Goal: Task Accomplishment & Management: Manage account settings

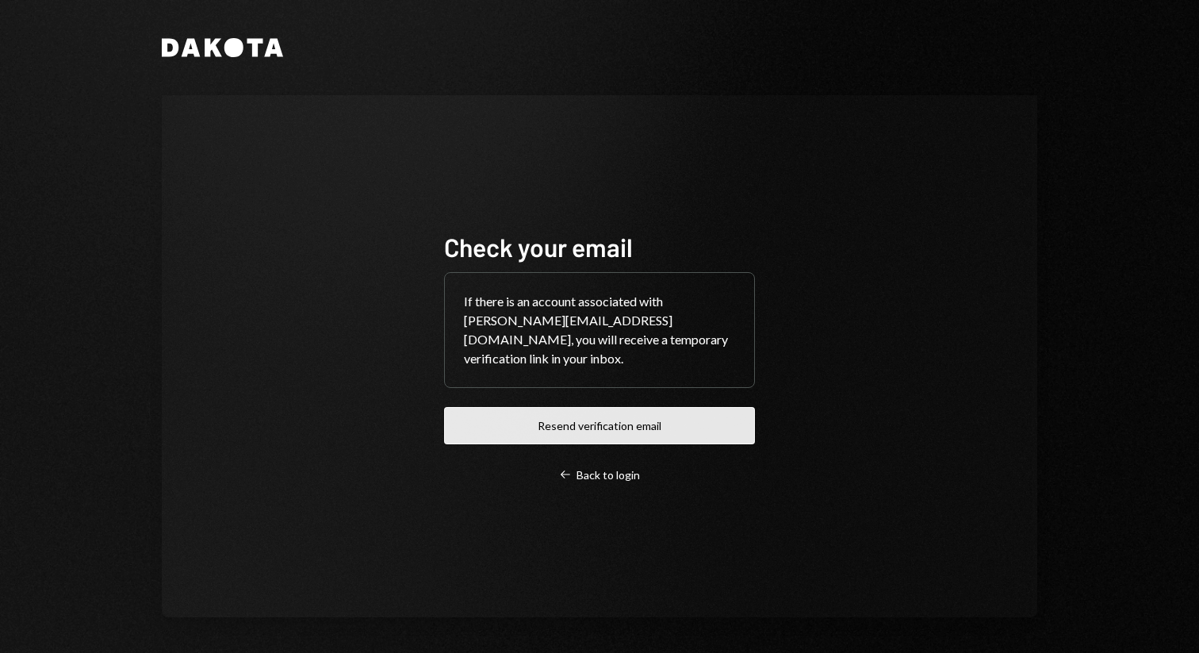
click at [563, 416] on button "Resend verification email" at bounding box center [599, 425] width 311 height 37
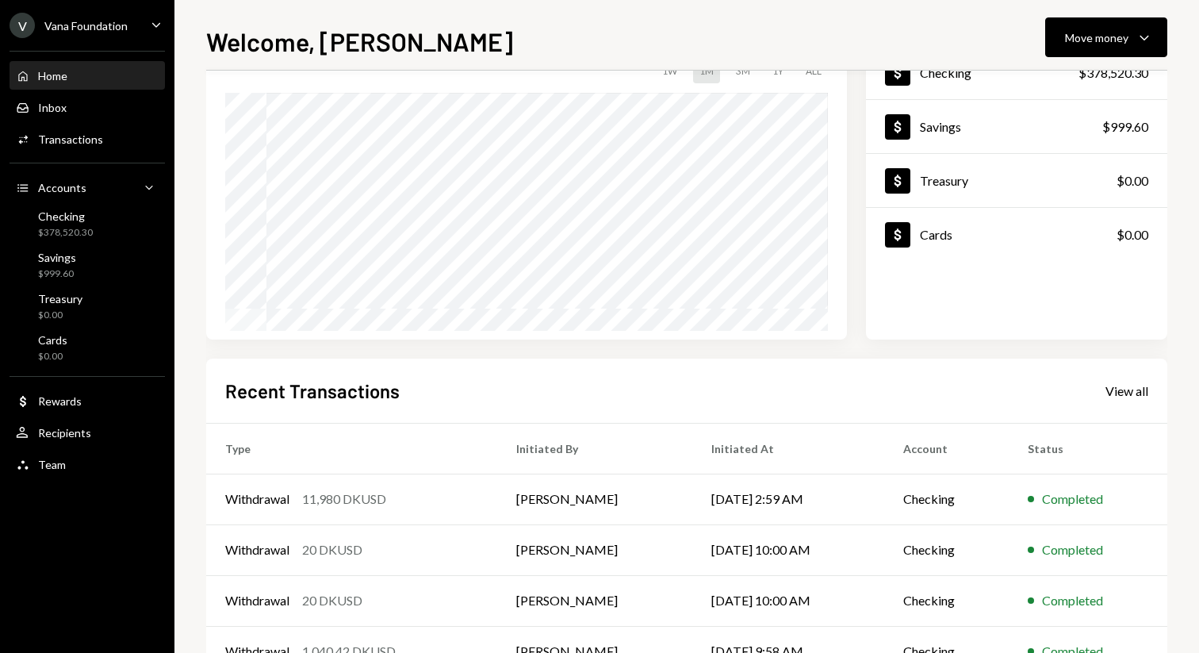
scroll to position [184, 0]
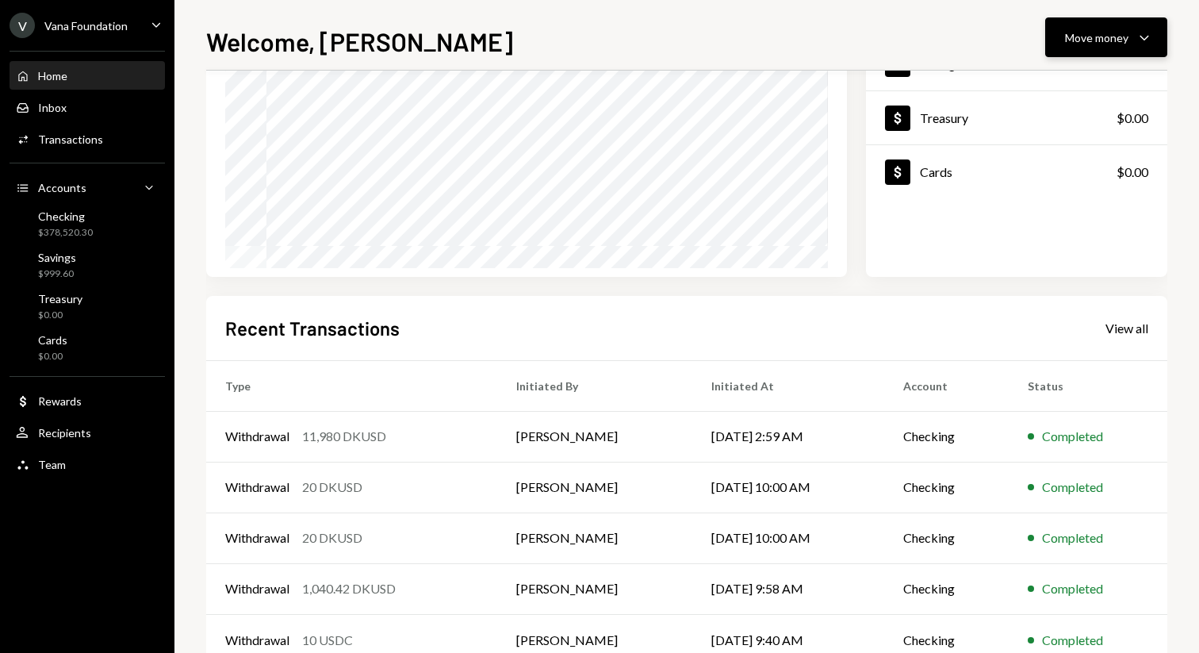
click at [1126, 52] on button "Move money Caret Down" at bounding box center [1106, 37] width 122 height 40
click at [1095, 75] on div "Withdraw Send" at bounding box center [1082, 85] width 159 height 36
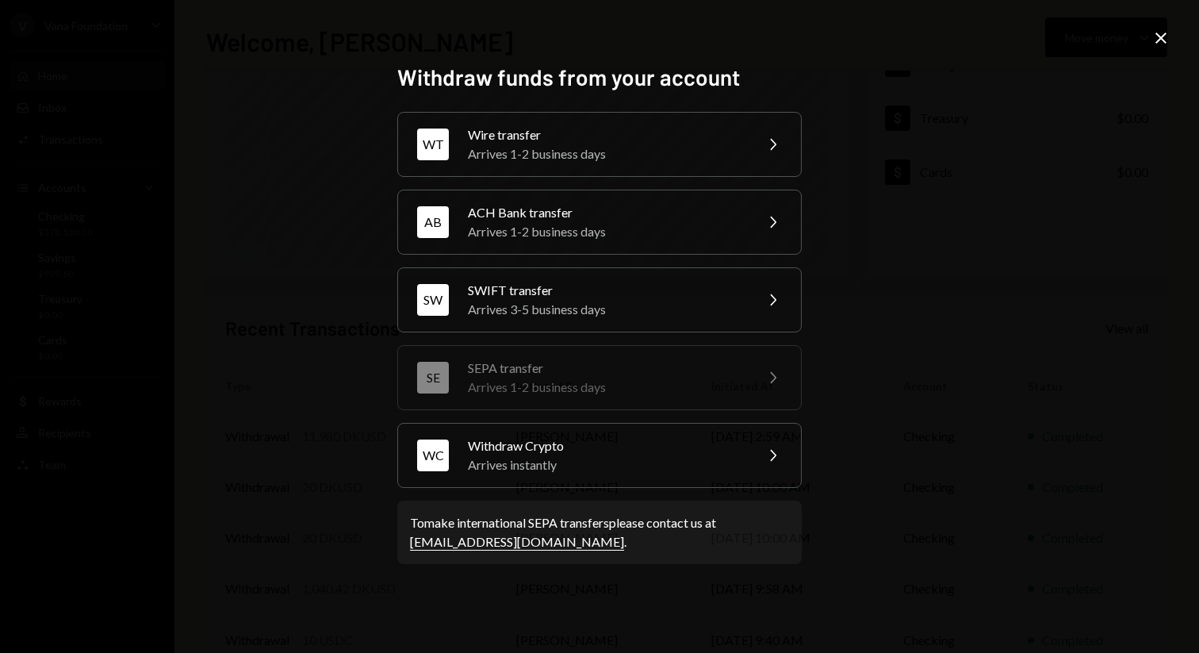
click at [1156, 46] on icon "Close" at bounding box center [1161, 38] width 19 height 19
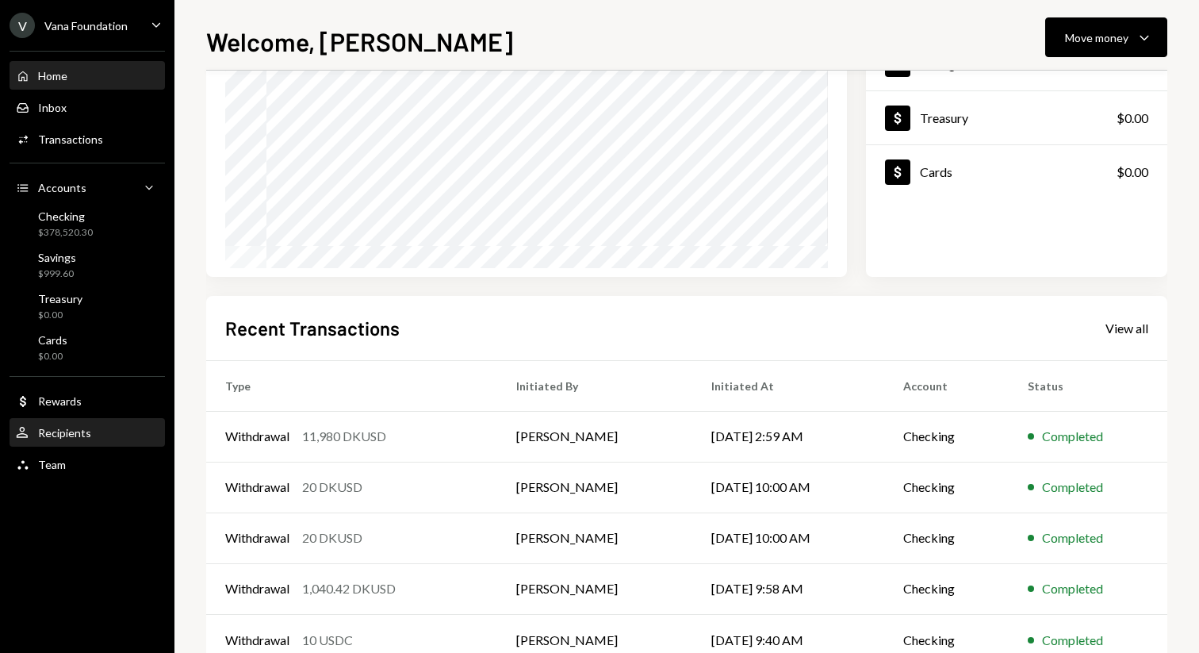
click at [67, 431] on div "Recipients" at bounding box center [64, 432] width 53 height 13
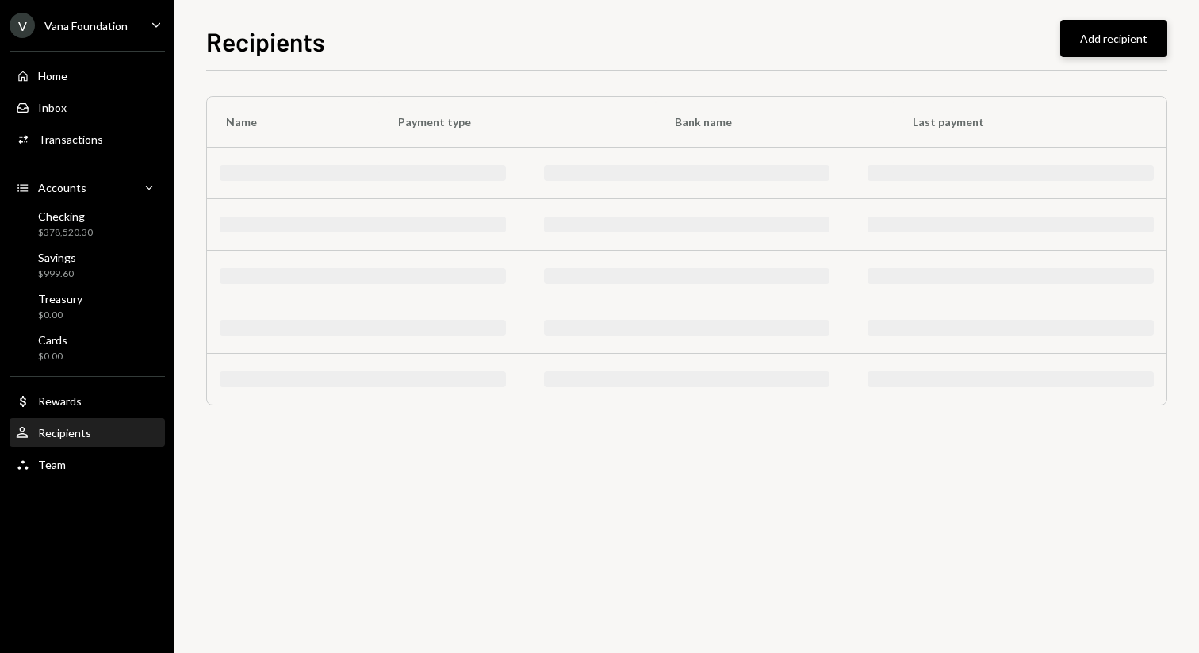
click at [1120, 38] on button "Add recipient" at bounding box center [1113, 38] width 107 height 37
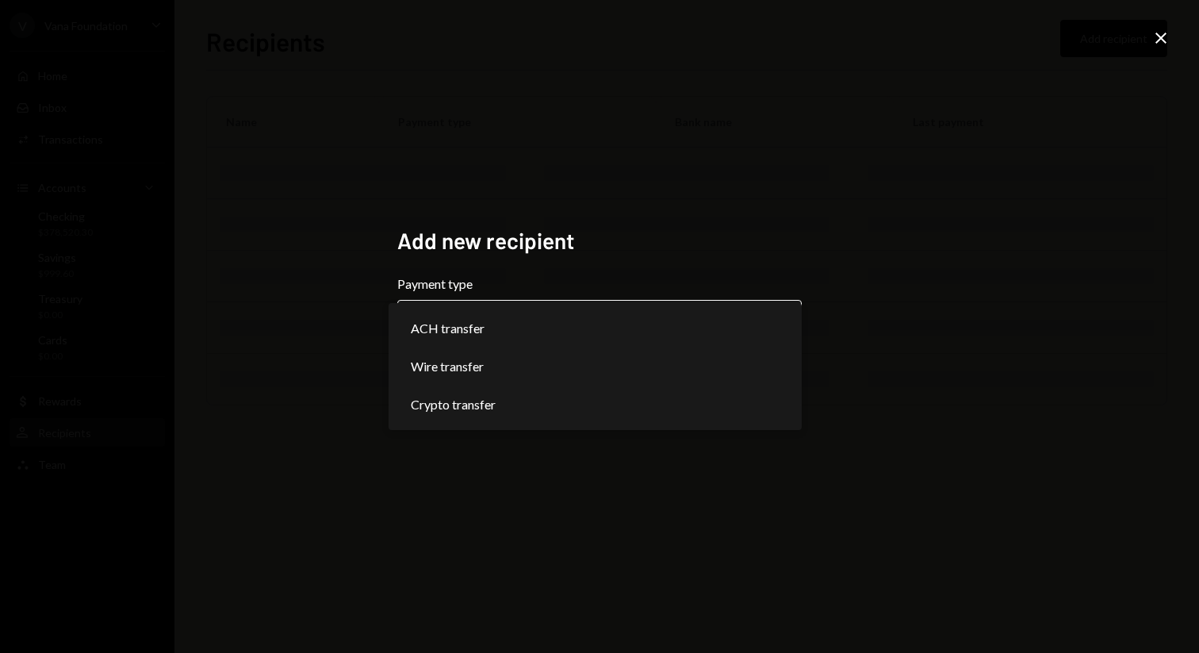
click at [568, 332] on body "**********" at bounding box center [599, 326] width 1199 height 653
select select "******"
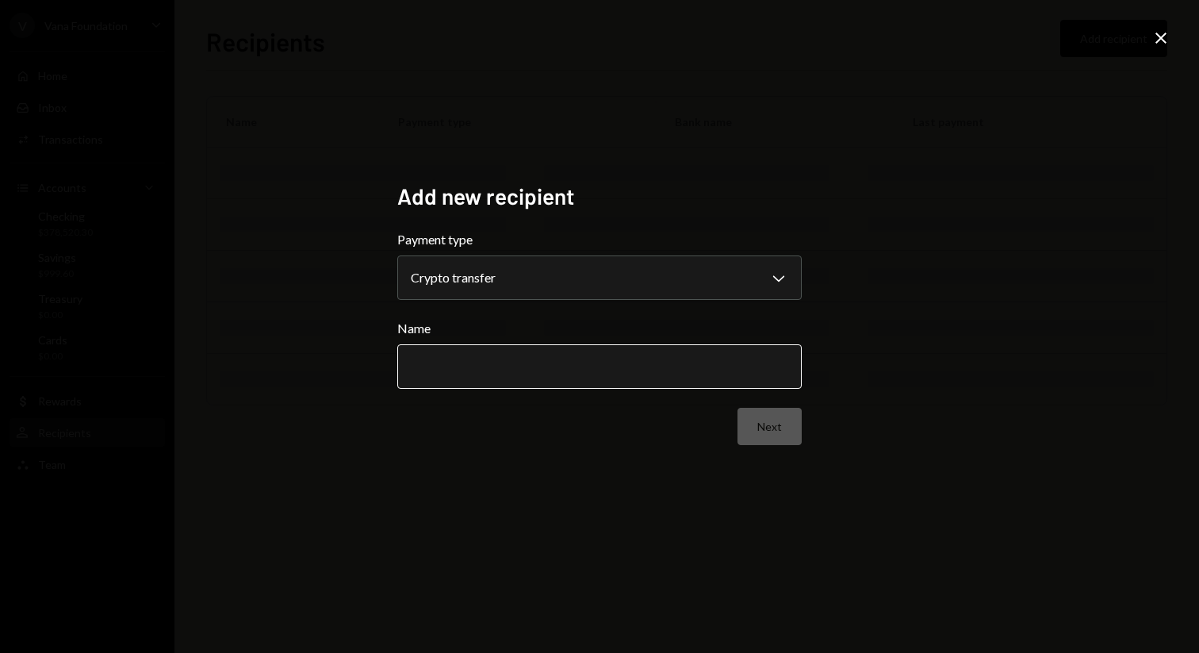
click at [659, 366] on input "Name" at bounding box center [599, 366] width 405 height 44
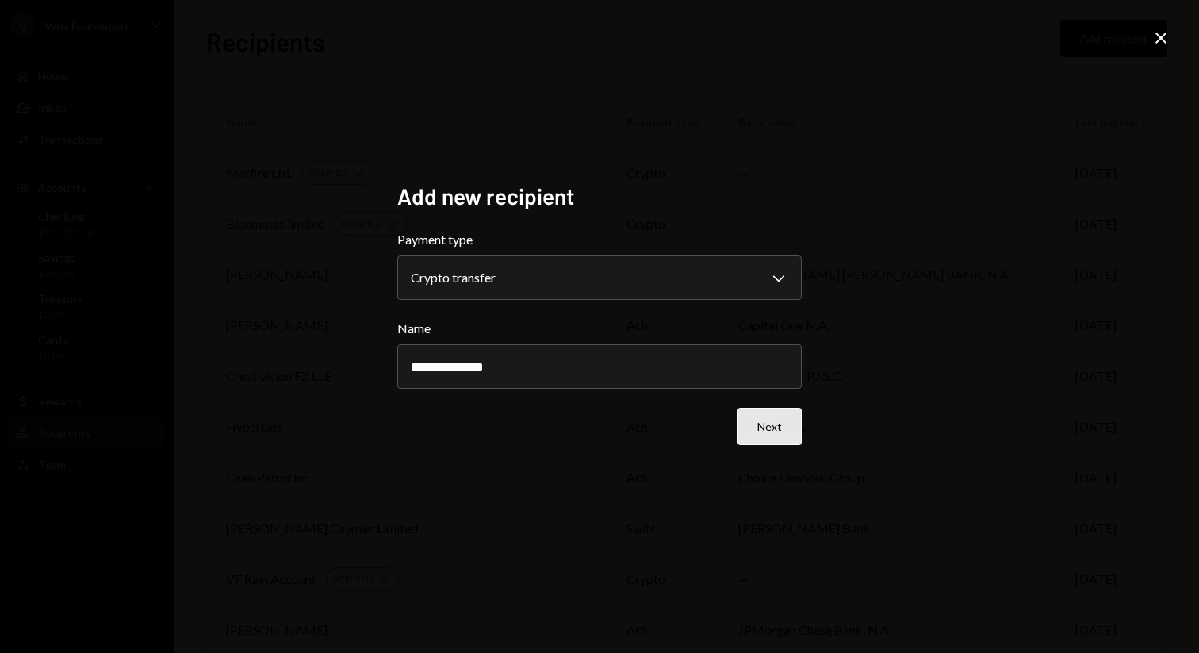
type input "**********"
click at [757, 429] on button "Next" at bounding box center [770, 426] width 64 height 37
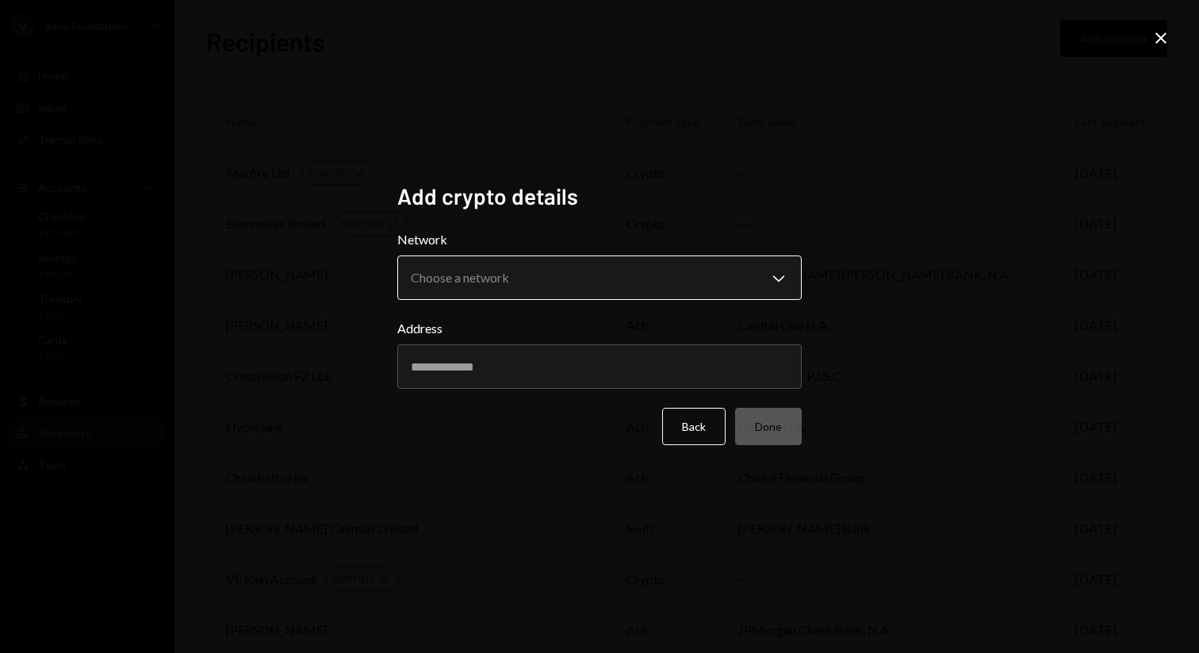
click at [610, 284] on body "V Vana Foundation Caret Down Home Home Inbox Inbox Activities Transactions Acco…" at bounding box center [599, 326] width 1199 height 653
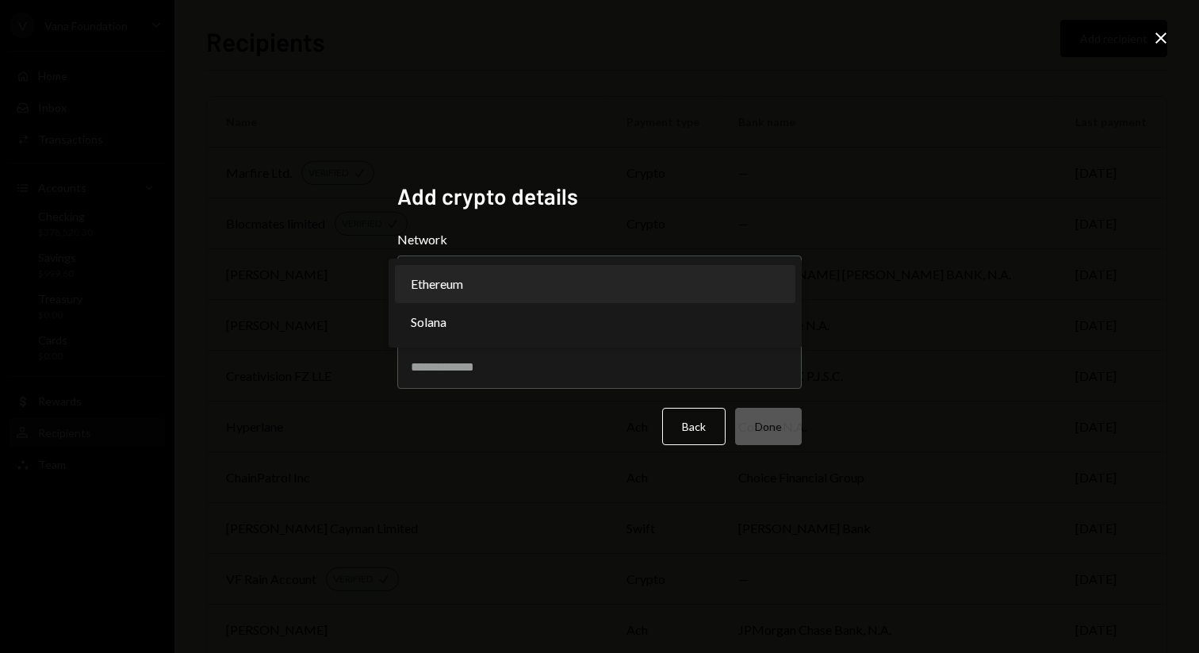
select select "**********"
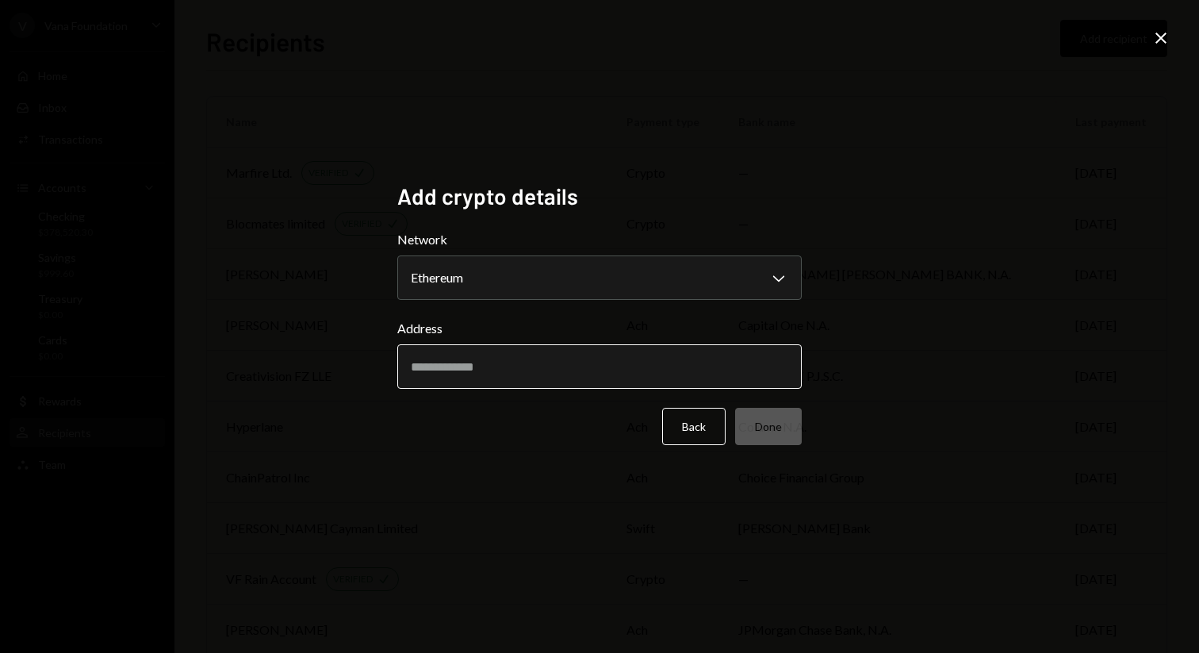
click at [547, 379] on input "Address" at bounding box center [599, 366] width 405 height 44
paste input "**********"
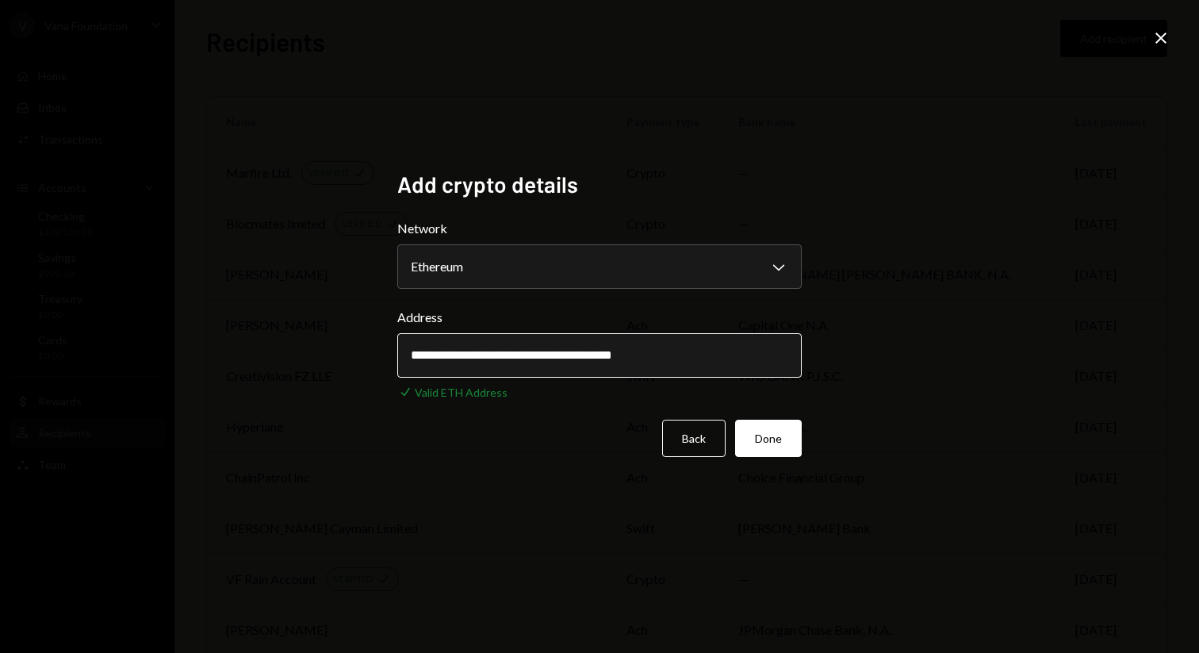
type input "**********"
click at [735, 420] on button "Done" at bounding box center [768, 438] width 67 height 37
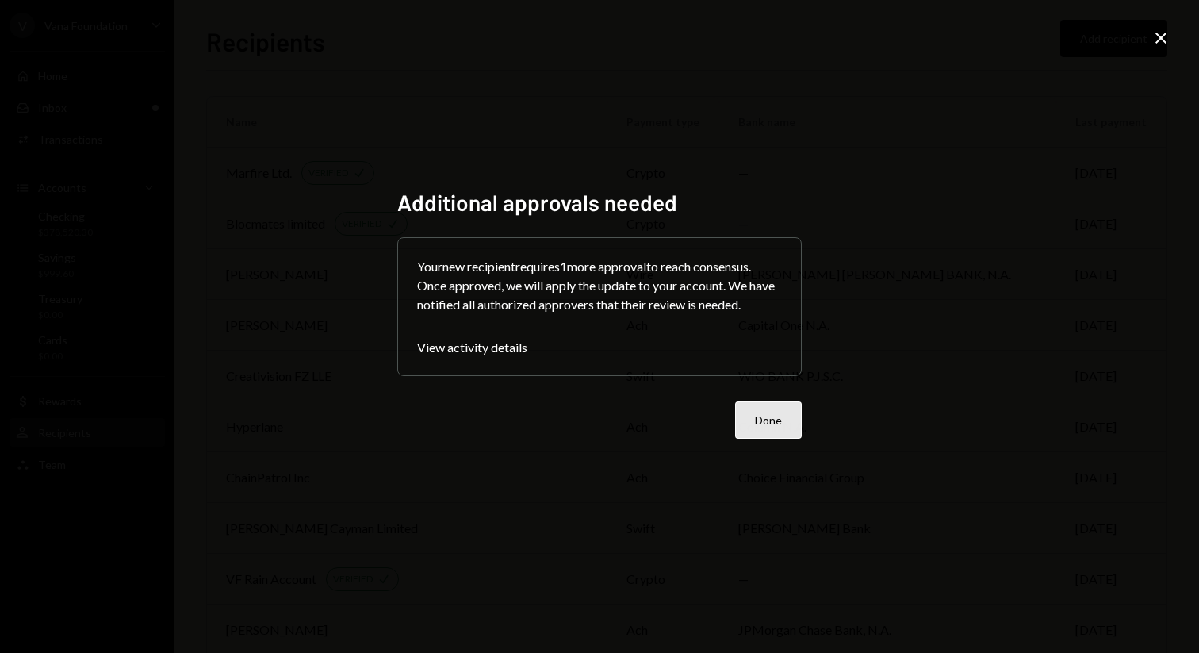
click at [777, 421] on button "Done" at bounding box center [768, 419] width 67 height 37
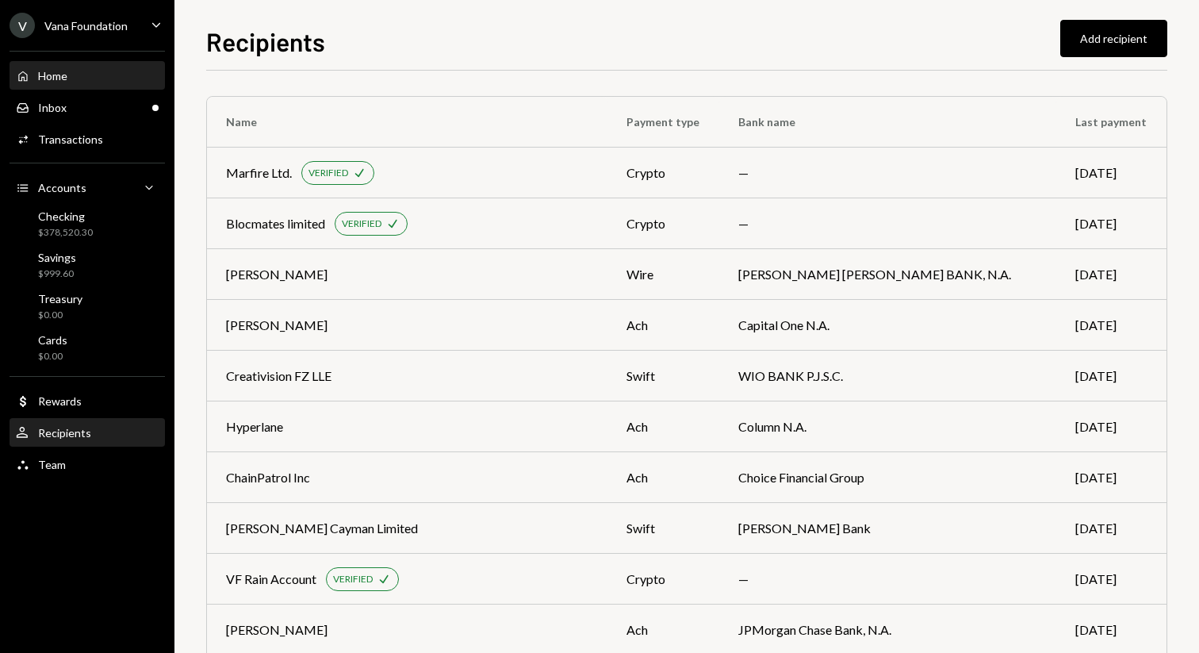
click at [44, 82] on div "Home Home" at bounding box center [42, 76] width 52 height 14
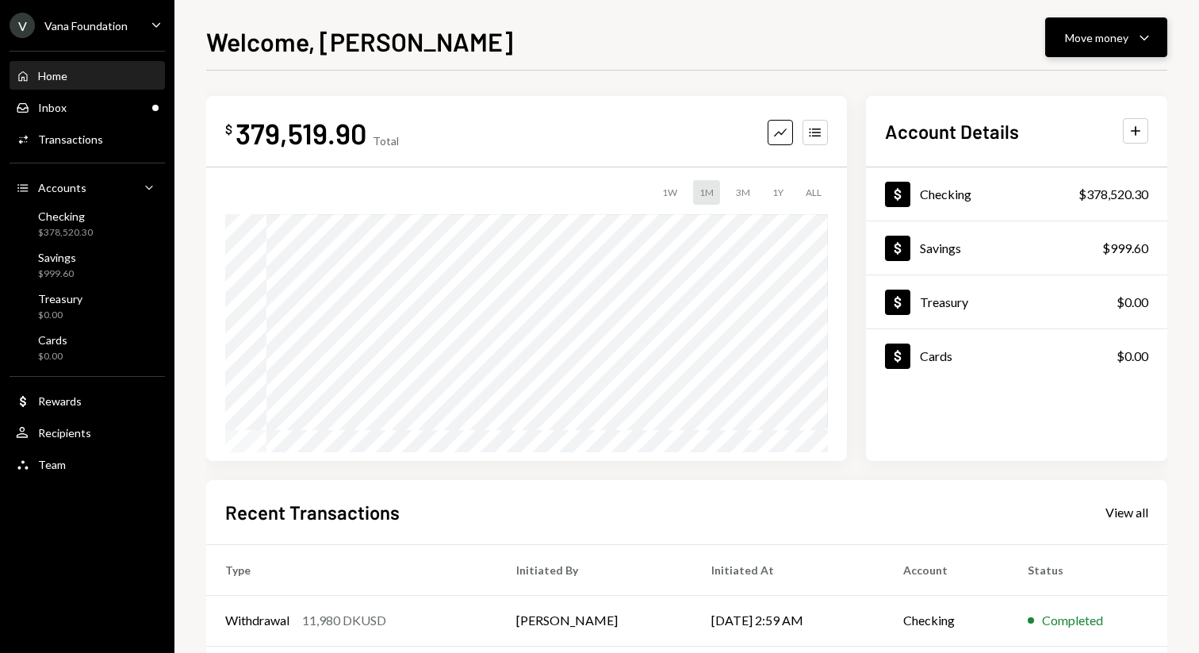
click at [1142, 40] on icon "Caret Down" at bounding box center [1144, 37] width 19 height 19
click at [1141, 527] on div "Recent Transactions View all Type Initiated By Initiated At Account Status With…" at bounding box center [686, 665] width 961 height 370
click at [1129, 520] on div "Recent Transactions View all" at bounding box center [686, 512] width 923 height 26
click at [1126, 517] on div "View all" at bounding box center [1127, 512] width 43 height 16
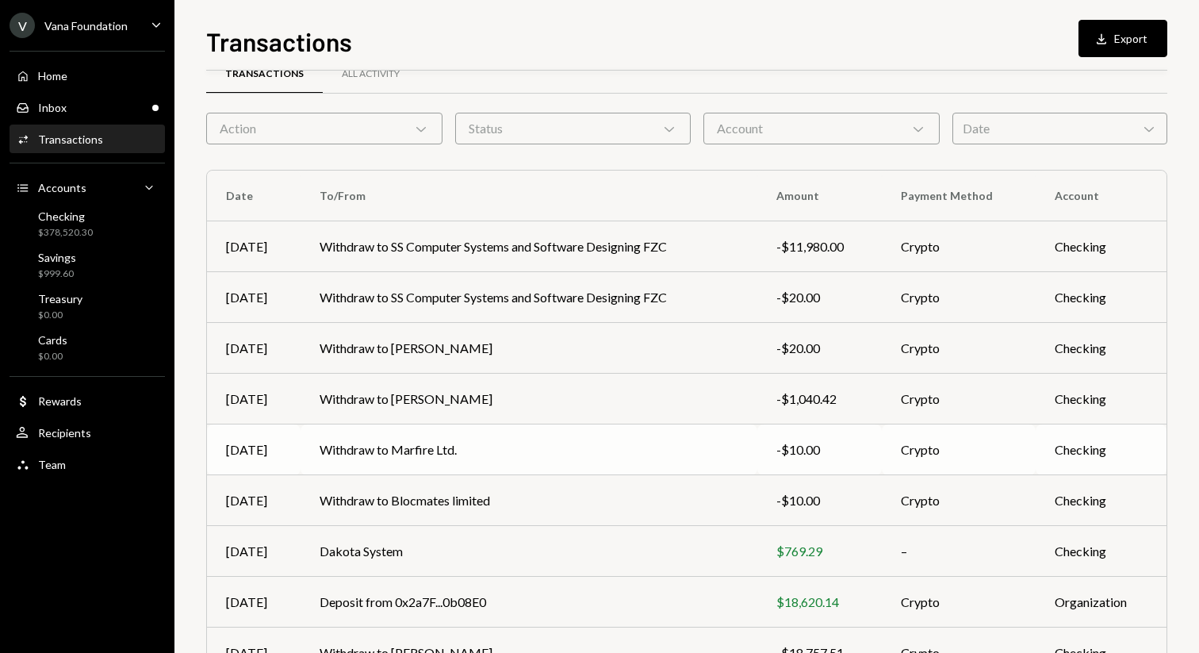
scroll to position [26, 0]
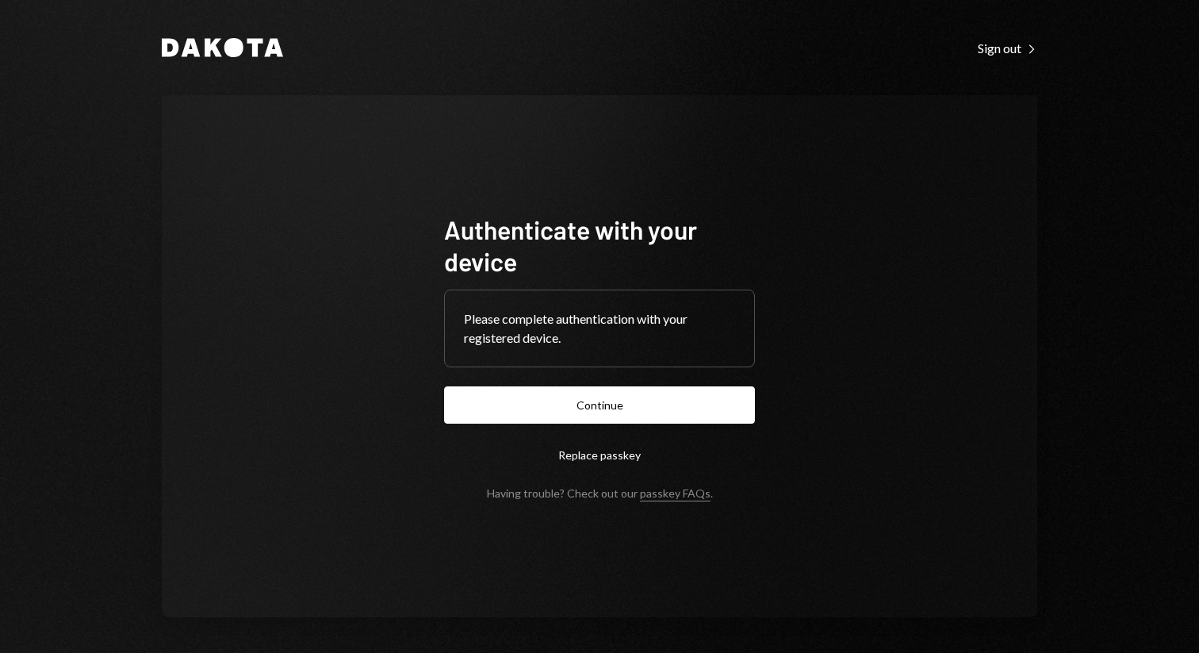
click at [579, 424] on form "Authenticate with your device Please complete authentication with your register…" at bounding box center [599, 356] width 311 height 286
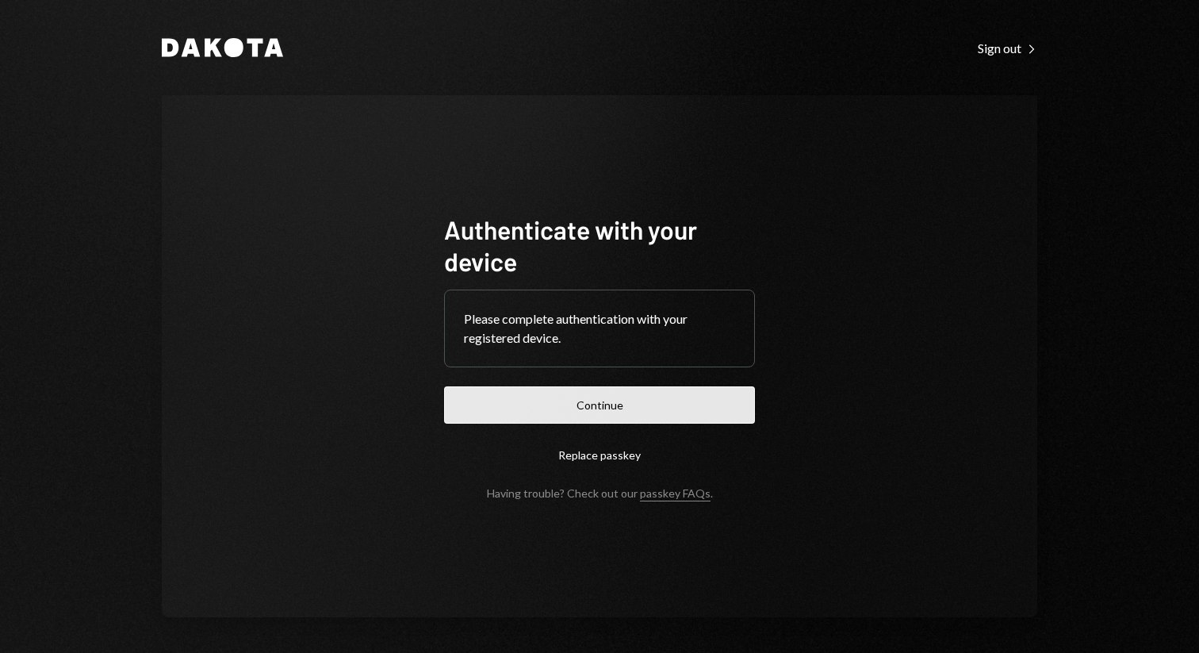
click at [595, 416] on button "Continue" at bounding box center [599, 404] width 311 height 37
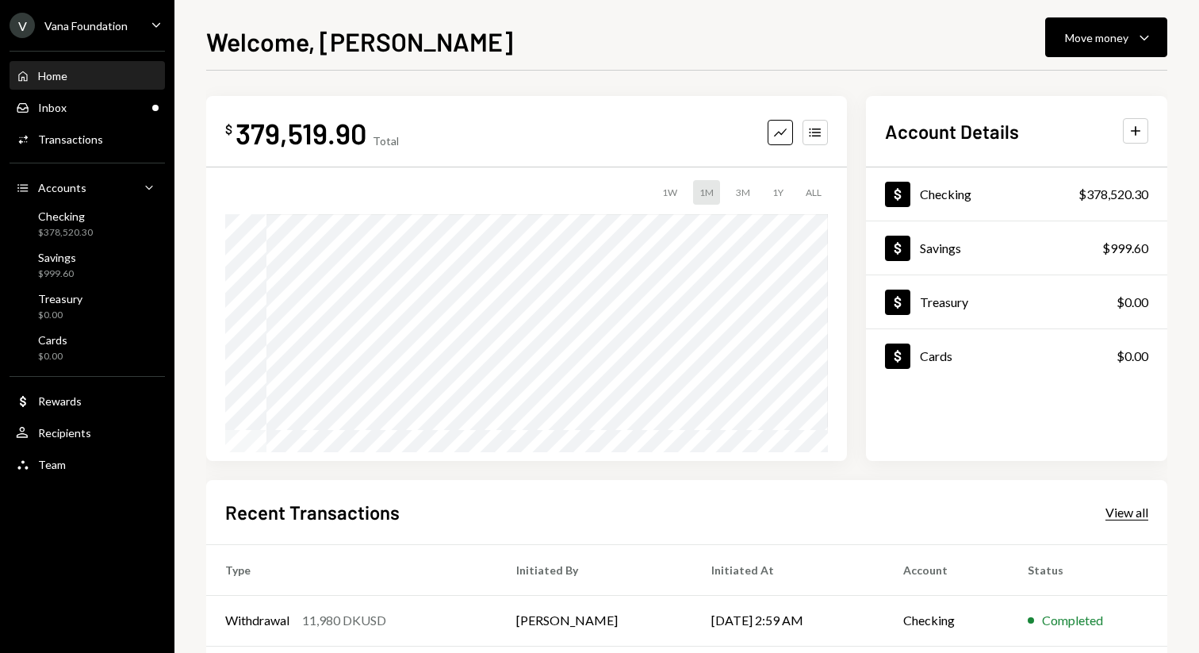
click at [1130, 505] on div "View all" at bounding box center [1127, 512] width 43 height 16
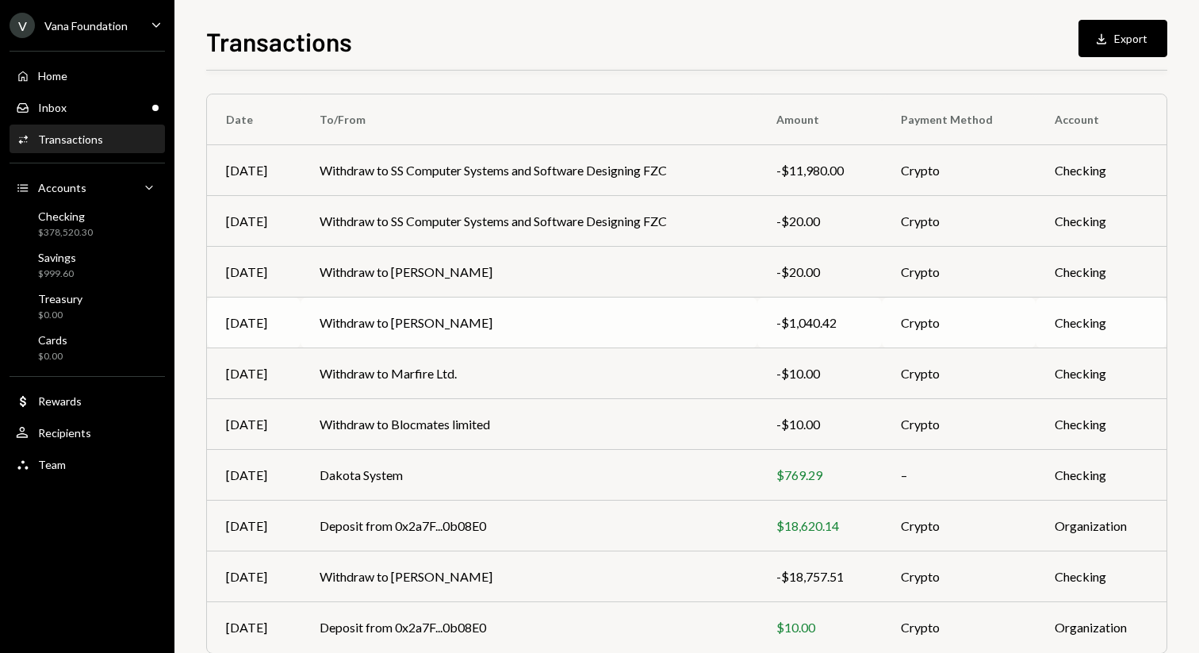
scroll to position [175, 0]
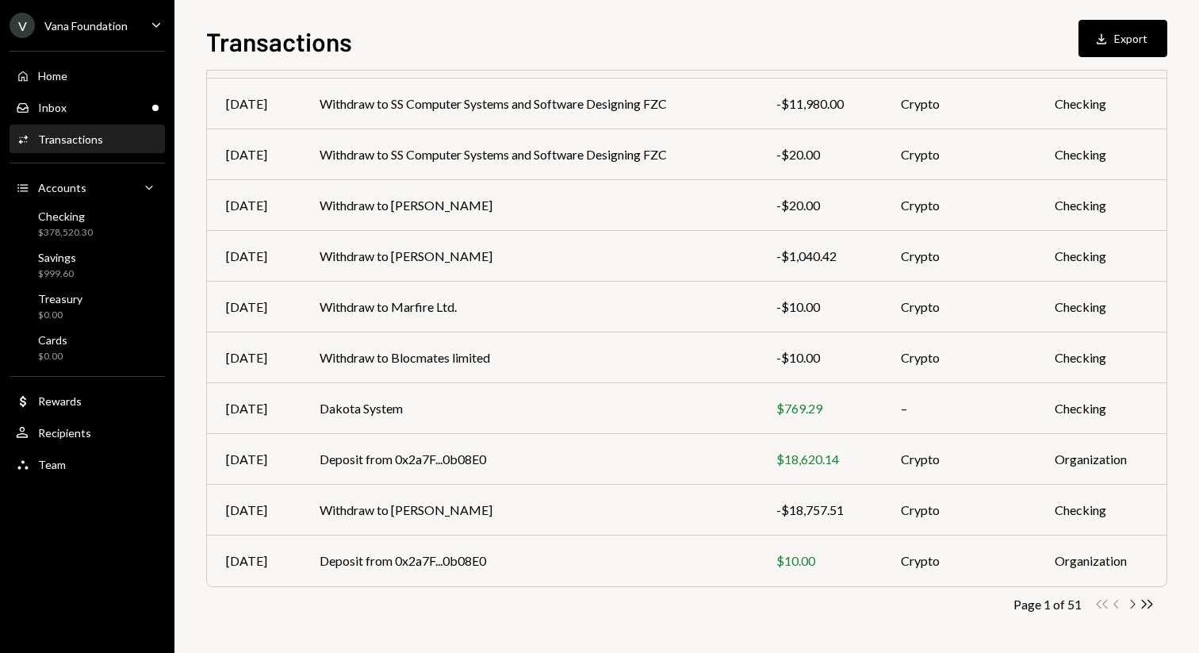
click at [1131, 604] on icon "Chevron Right" at bounding box center [1132, 603] width 15 height 15
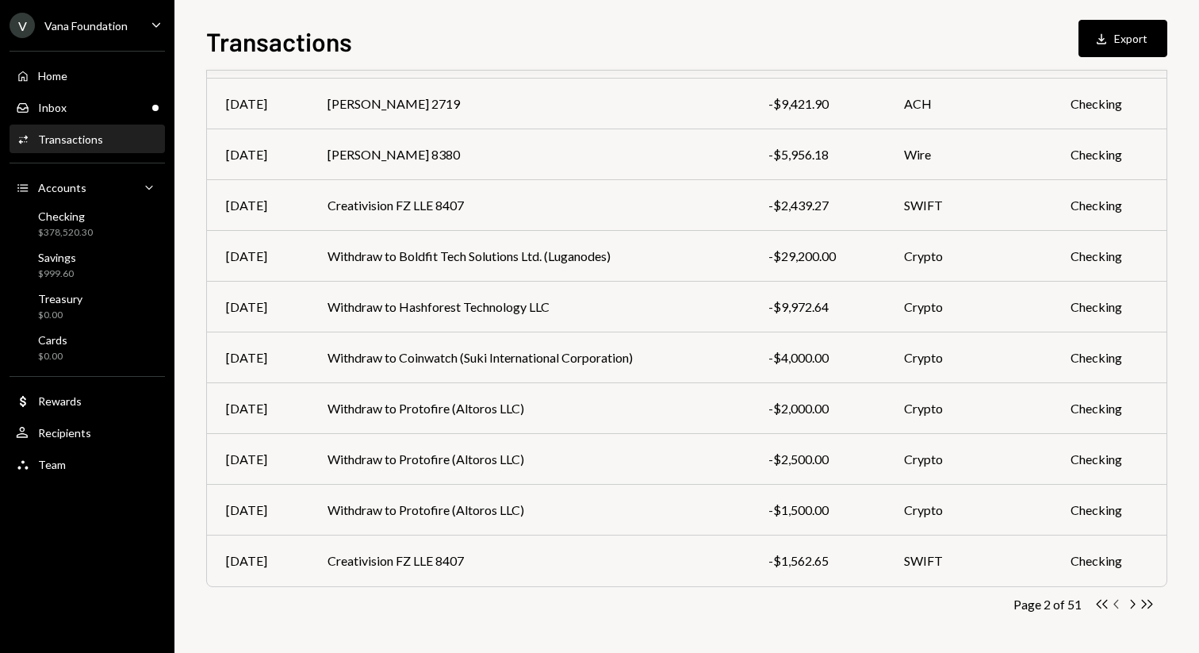
click at [1117, 608] on icon "Chevron Left" at bounding box center [1117, 603] width 15 height 15
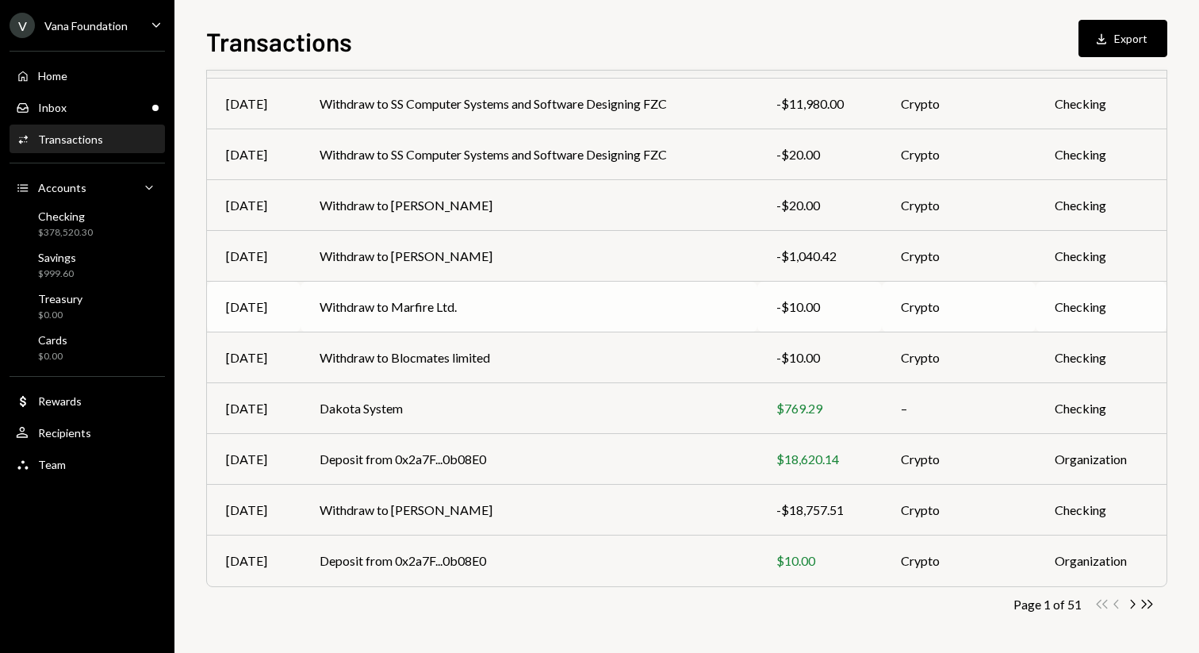
click at [648, 310] on td "Withdraw to Marfire Ltd." at bounding box center [529, 307] width 456 height 51
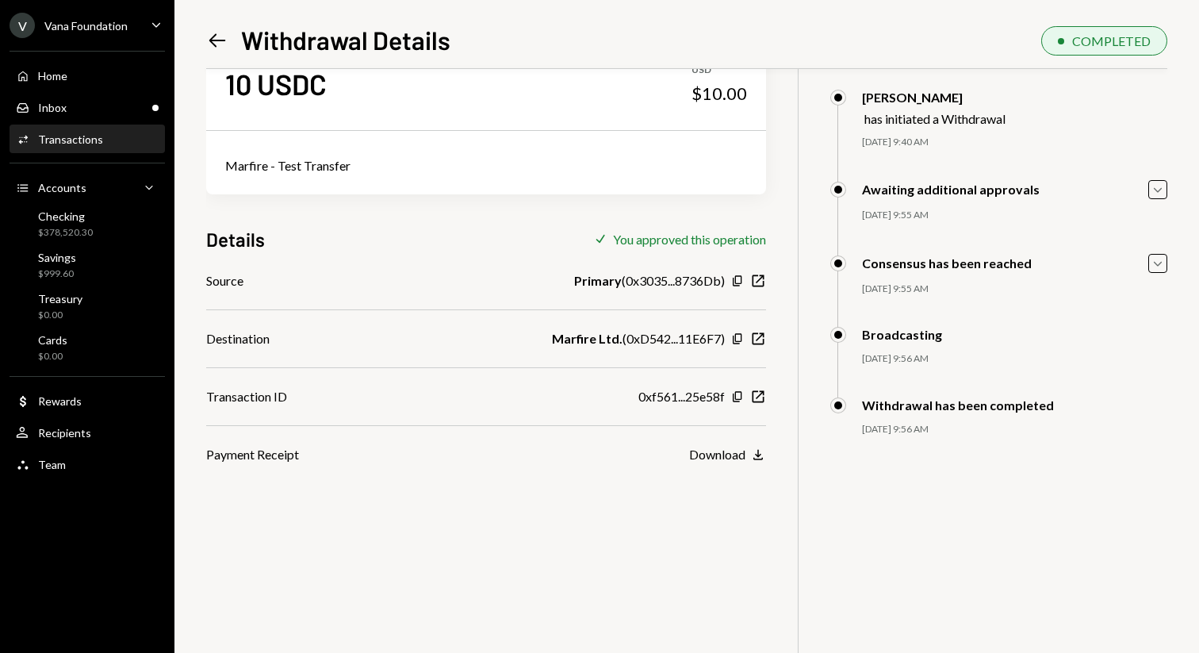
scroll to position [59, 0]
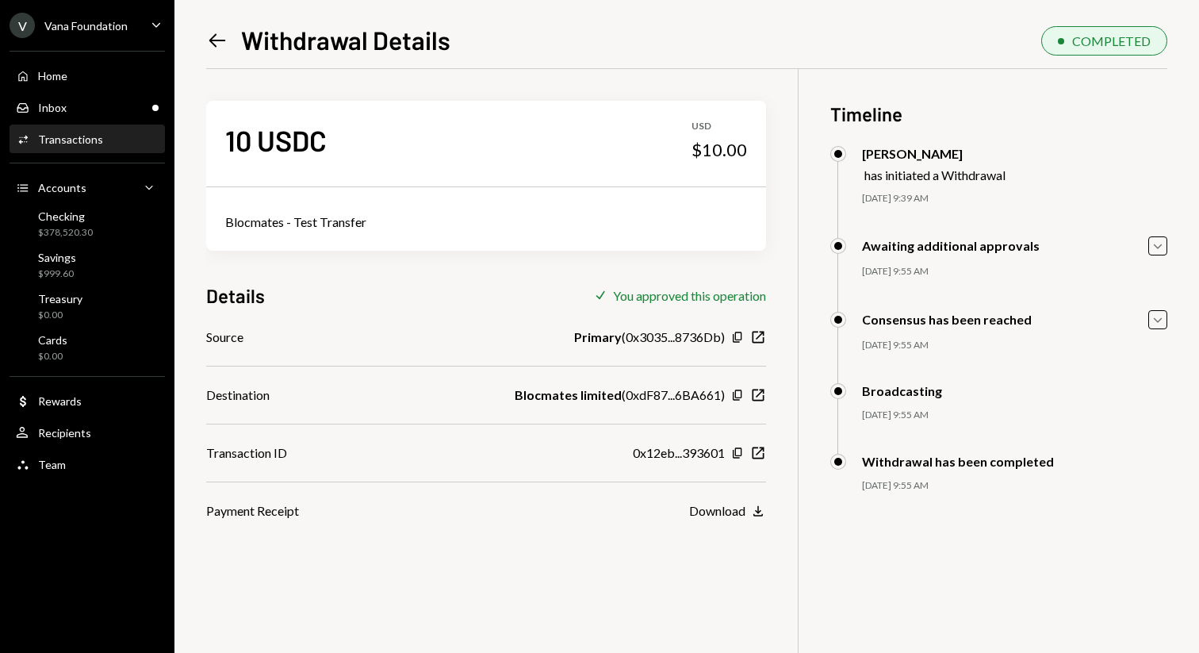
click at [209, 48] on icon "Left Arrow" at bounding box center [217, 40] width 22 height 22
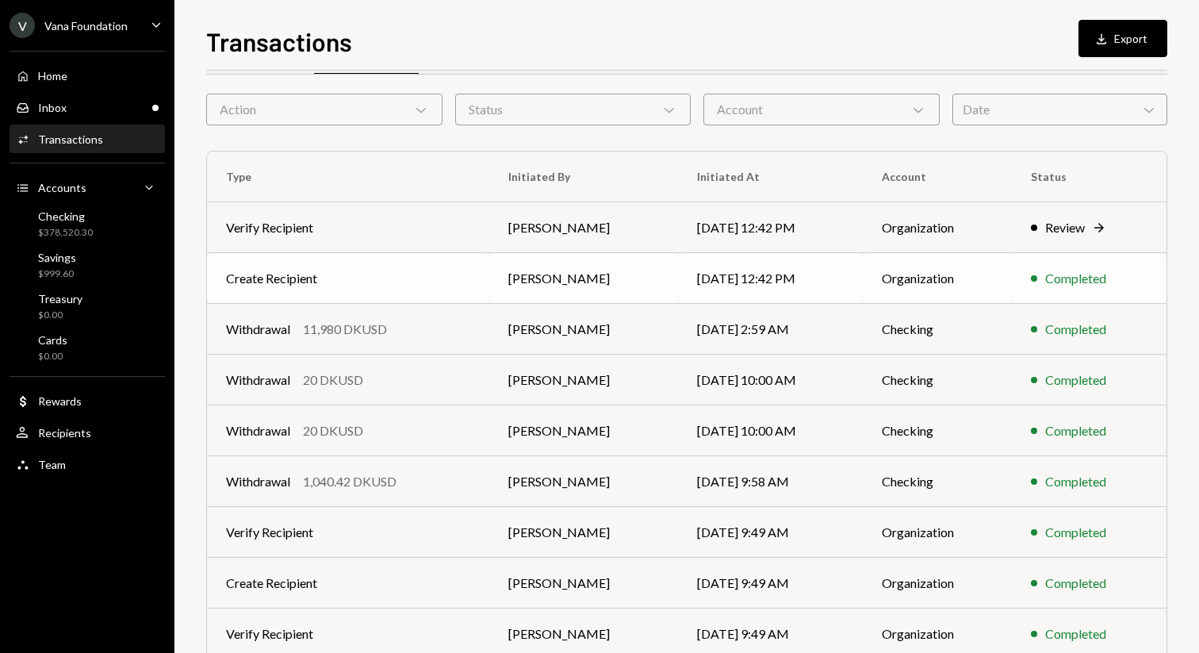
scroll to position [52, 0]
click at [382, 420] on td "Withdrawal 20 DKUSD" at bounding box center [348, 430] width 282 height 51
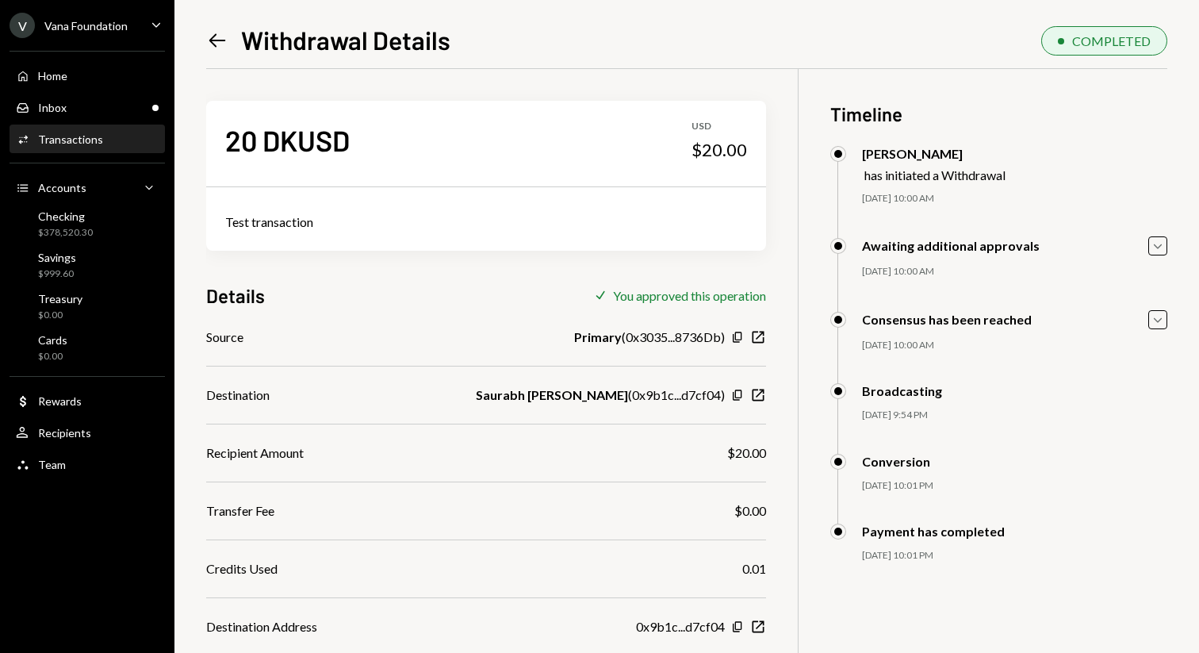
click at [211, 35] on icon "Left Arrow" at bounding box center [217, 40] width 22 height 22
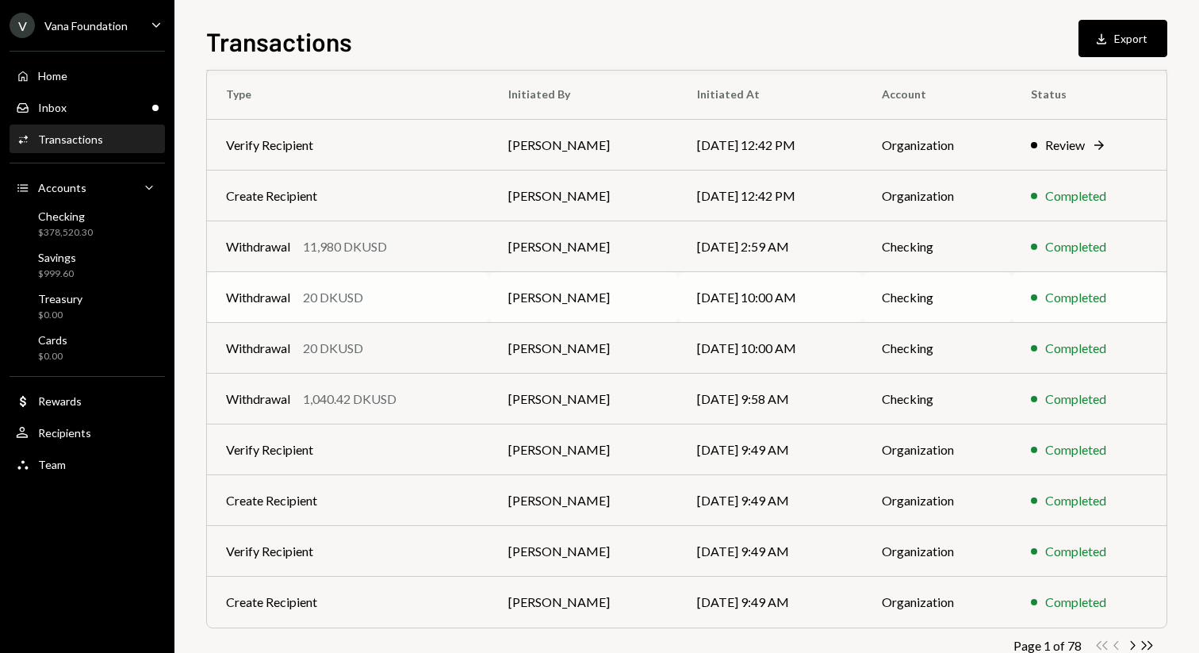
scroll to position [175, 0]
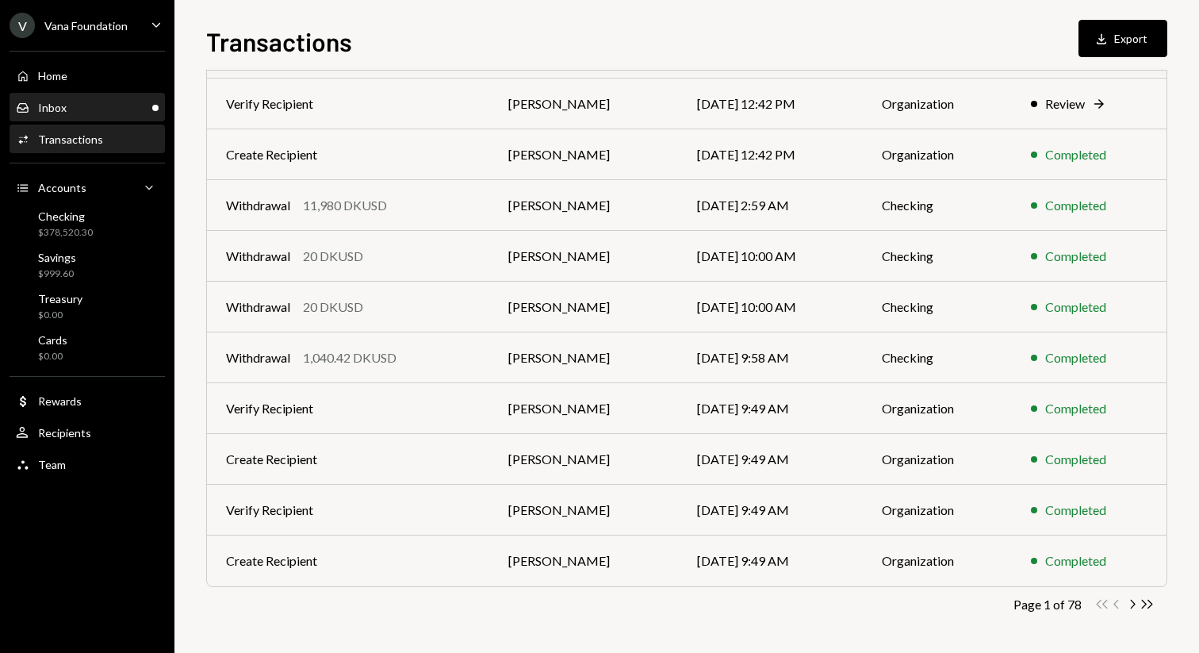
click at [105, 97] on div "Inbox Inbox" at bounding box center [87, 107] width 143 height 27
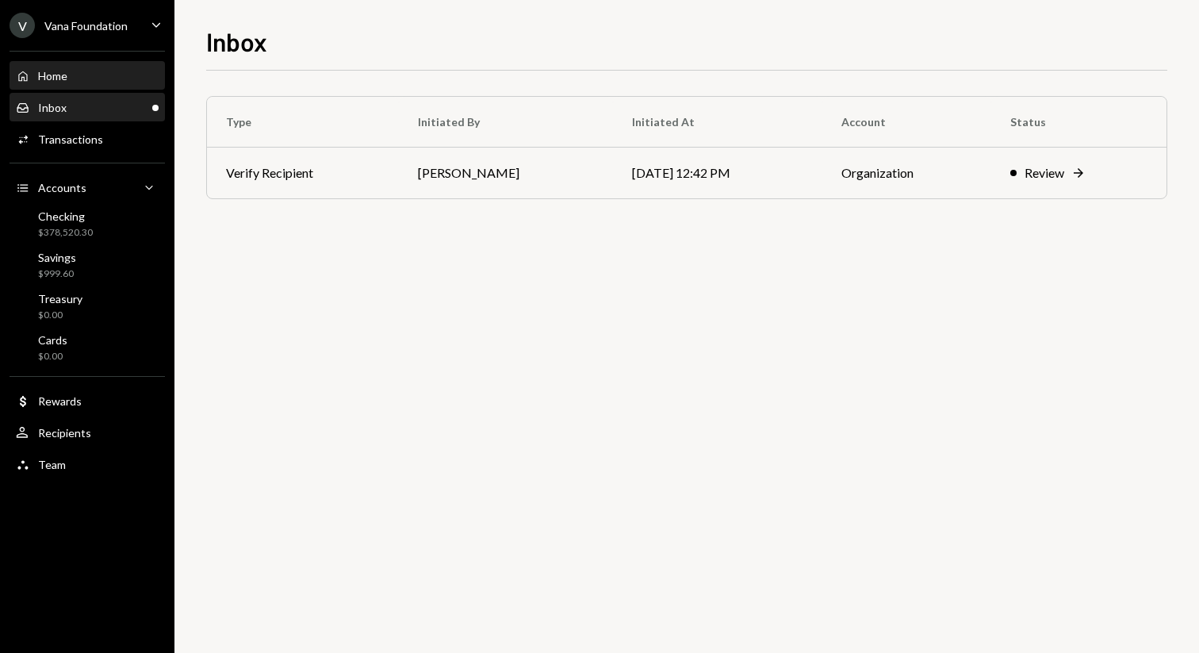
click at [112, 77] on div "Home Home" at bounding box center [87, 76] width 143 height 14
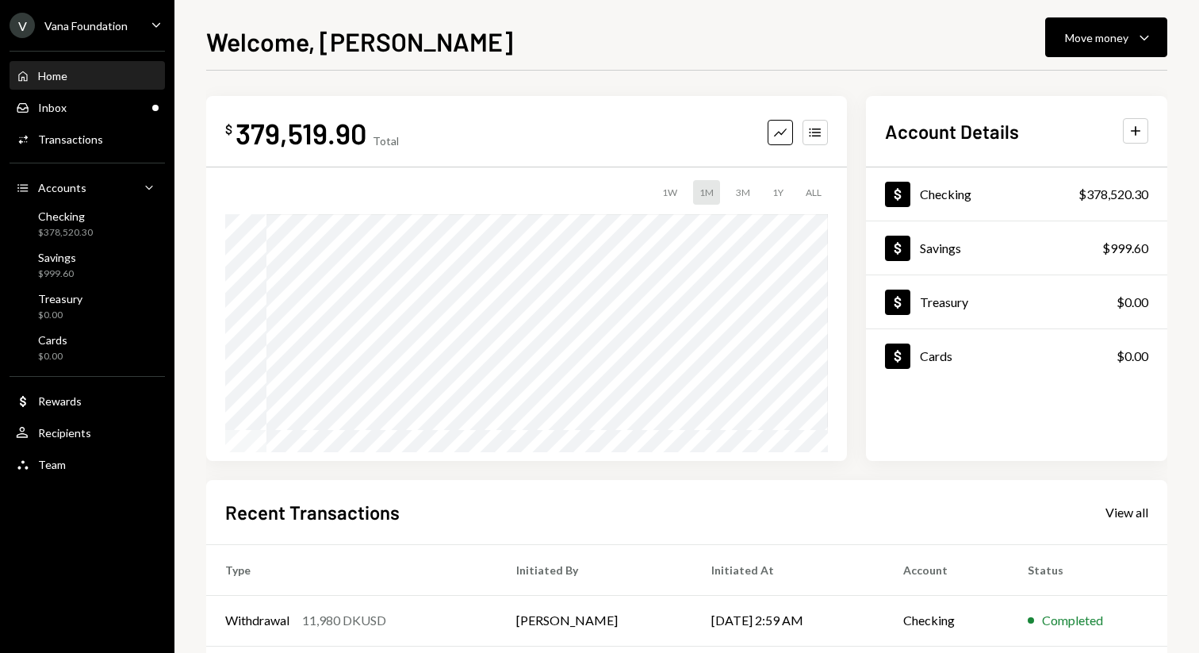
click at [1133, 522] on div "Recent Transactions View all" at bounding box center [686, 512] width 923 height 26
click at [1136, 508] on div "View all" at bounding box center [1127, 512] width 43 height 16
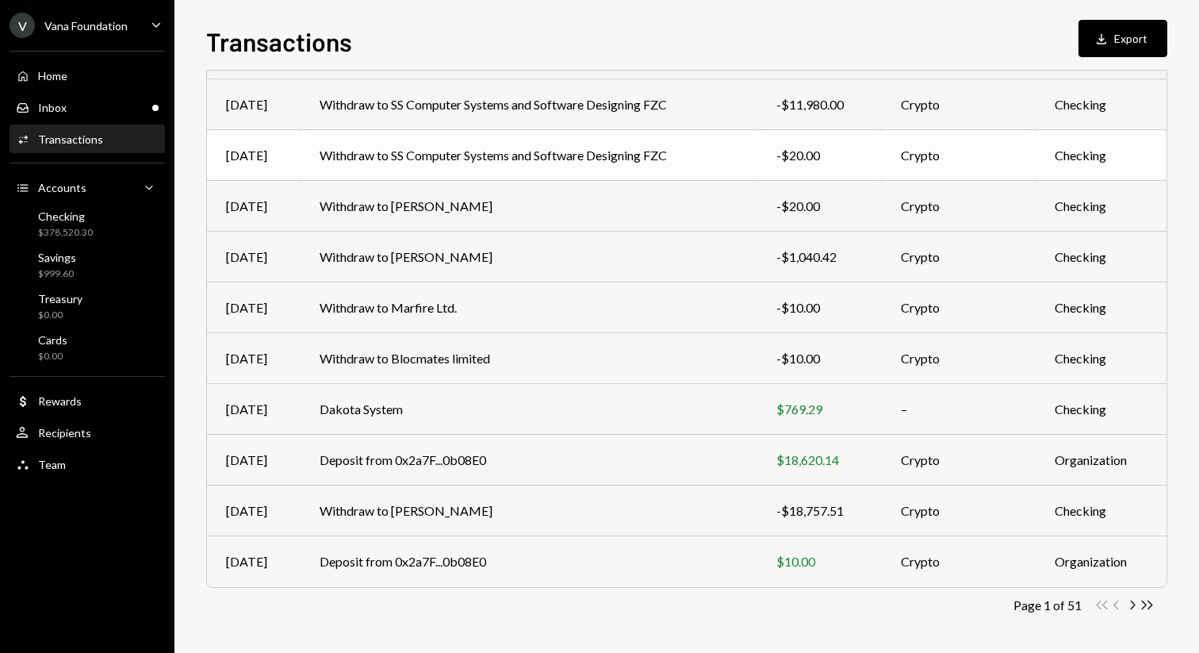
scroll to position [175, 0]
click at [569, 295] on td "Withdraw to Marfire Ltd." at bounding box center [529, 307] width 456 height 51
